Goal: Information Seeking & Learning: Learn about a topic

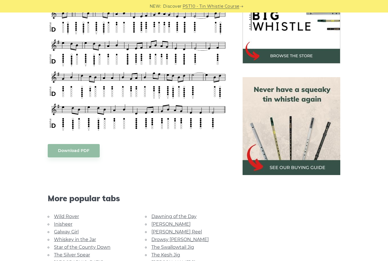
click at [167, 222] on link "[PERSON_NAME]" at bounding box center [171, 223] width 39 height 5
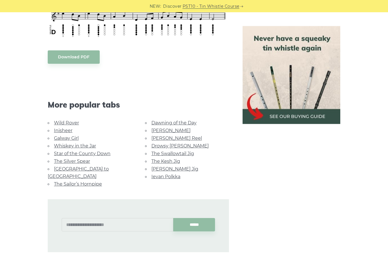
scroll to position [291, 0]
click at [176, 199] on div "******" at bounding box center [138, 225] width 181 height 53
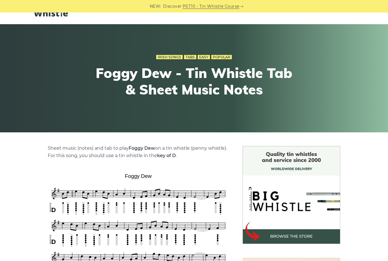
scroll to position [0, 0]
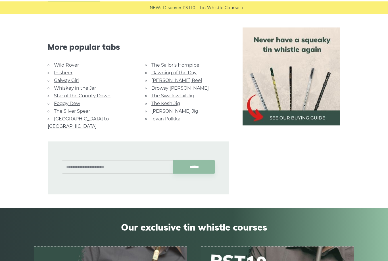
scroll to position [387, 0]
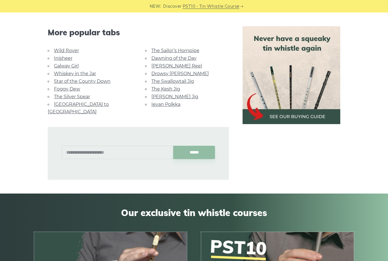
click at [89, 104] on link "[GEOGRAPHIC_DATA] to [GEOGRAPHIC_DATA]" at bounding box center [78, 108] width 61 height 13
